Goal: Check status: Check status

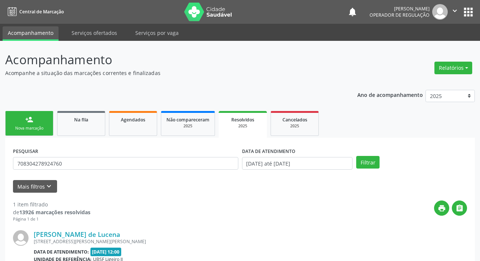
click at [101, 157] on input "708304278924760" at bounding box center [126, 163] width 226 height 13
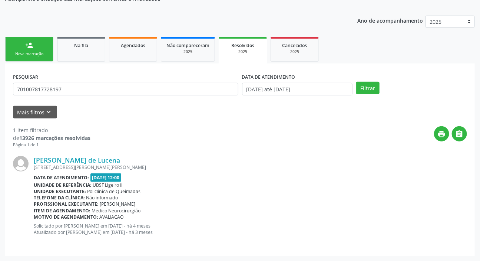
type input "701007817728197"
click at [356, 82] on button "Filtrar" at bounding box center [367, 88] width 23 height 13
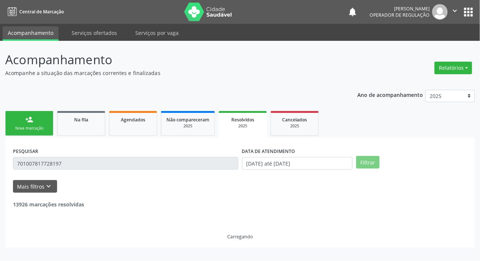
scroll to position [0, 0]
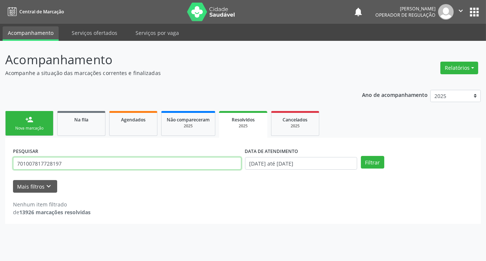
click at [92, 168] on input "701007817728197" at bounding box center [127, 163] width 228 height 13
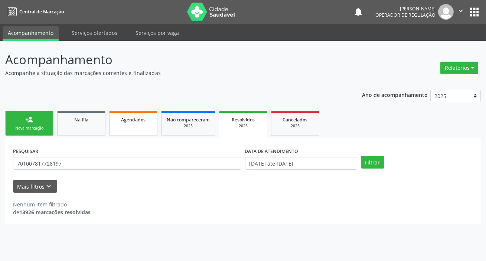
click at [130, 129] on link "Agendados" at bounding box center [133, 123] width 48 height 25
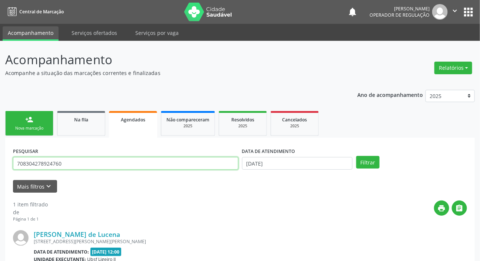
click at [112, 160] on input "708304278924760" at bounding box center [126, 163] width 226 height 13
paste input "1007817728197"
type input "701007817728197"
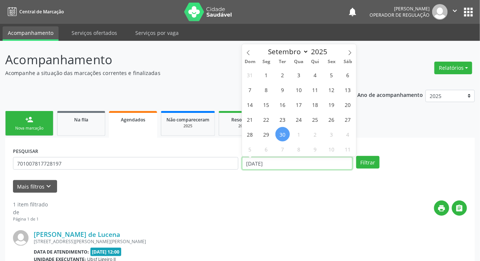
click at [283, 159] on input "[DATE]" at bounding box center [297, 163] width 111 height 13
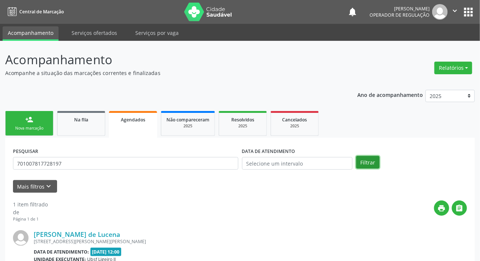
click at [371, 167] on button "Filtrar" at bounding box center [367, 162] width 23 height 13
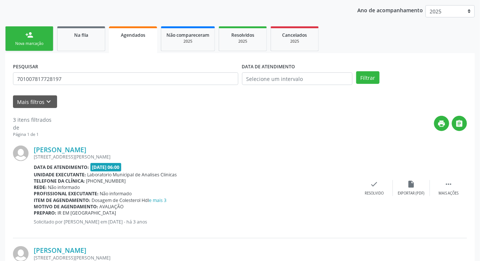
scroll to position [73, 0]
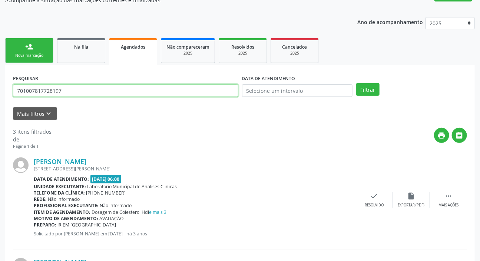
click at [76, 89] on input "701007817728197" at bounding box center [126, 90] width 226 height 13
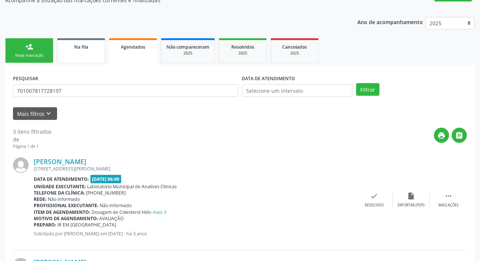
click at [88, 53] on link "Na fila" at bounding box center [81, 50] width 48 height 25
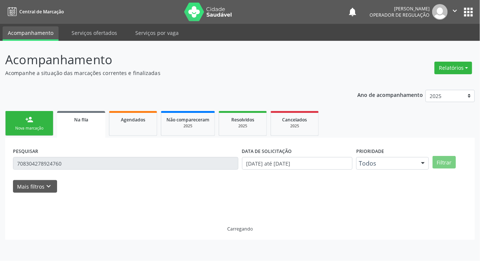
scroll to position [0, 0]
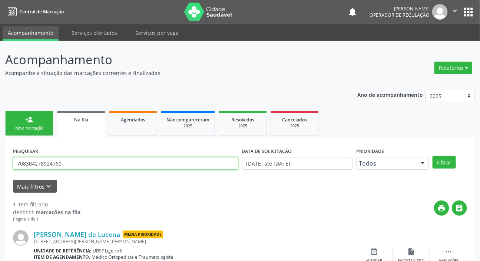
click at [139, 163] on input "708304278924760" at bounding box center [126, 163] width 226 height 13
paste input "1007817728197"
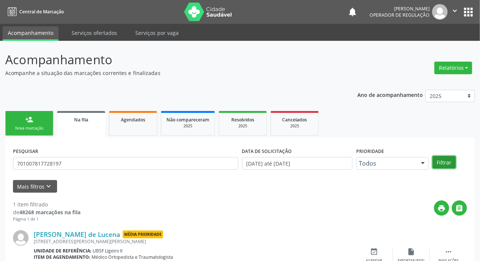
click at [441, 160] on button "Filtrar" at bounding box center [444, 162] width 23 height 13
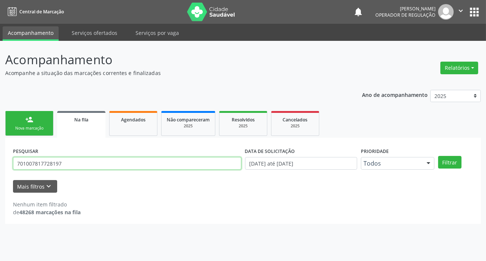
click at [78, 161] on input "701007817728197" at bounding box center [127, 163] width 228 height 13
click at [438, 156] on button "Filtrar" at bounding box center [449, 162] width 23 height 13
click at [65, 162] on input "701007817728197" at bounding box center [127, 163] width 228 height 13
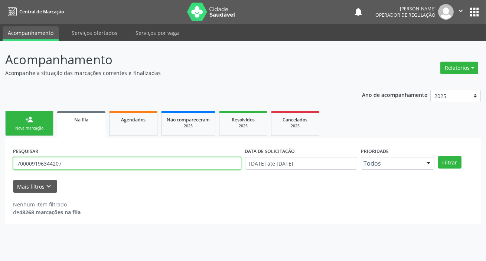
click at [438, 156] on button "Filtrar" at bounding box center [449, 162] width 23 height 13
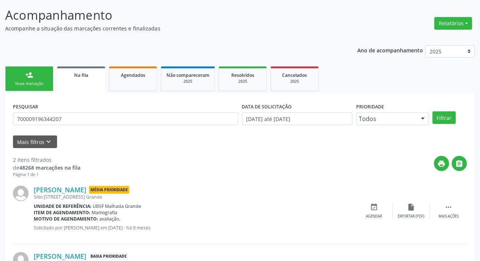
scroll to position [39, 0]
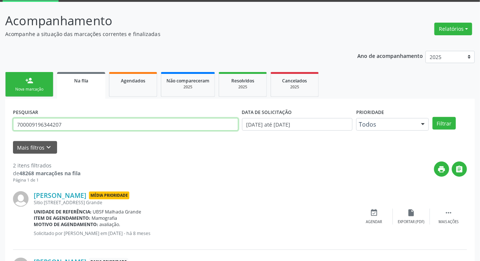
click at [119, 122] on input "700009196344207" at bounding box center [126, 124] width 226 height 13
click at [433, 117] on button "Filtrar" at bounding box center [444, 123] width 23 height 13
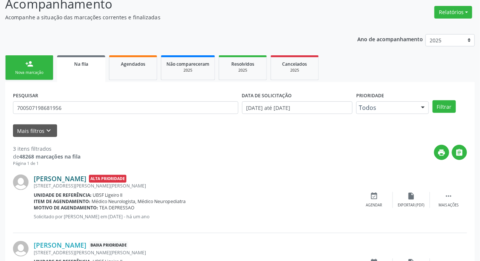
scroll to position [4, 0]
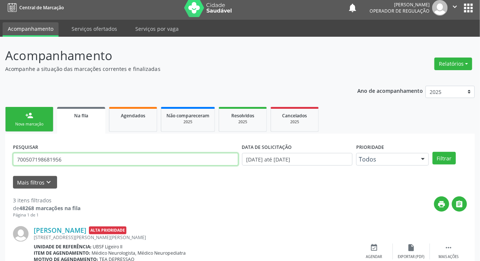
click at [88, 160] on input "700507198681956" at bounding box center [126, 159] width 226 height 13
click at [433, 152] on button "Filtrar" at bounding box center [444, 158] width 23 height 13
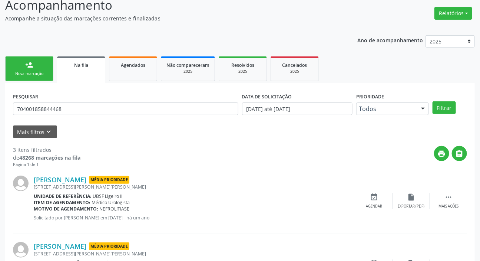
scroll to position [0, 0]
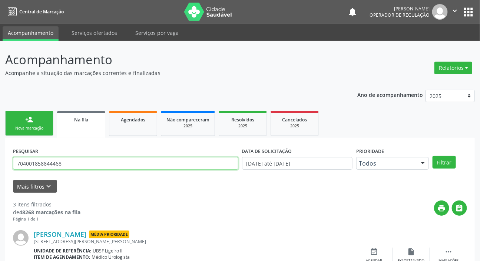
click at [80, 162] on input "704001858844468" at bounding box center [126, 163] width 226 height 13
type input "705202423814872"
click at [433, 156] on button "Filtrar" at bounding box center [444, 162] width 23 height 13
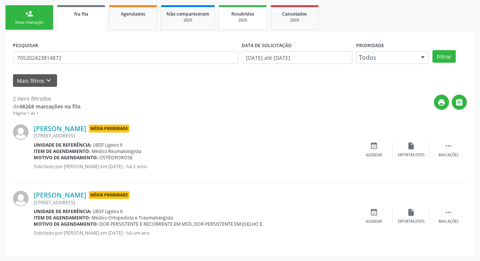
scroll to position [106, 0]
